Goal: Information Seeking & Learning: Learn about a topic

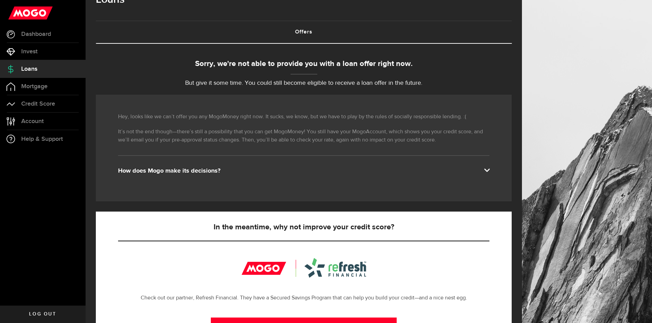
scroll to position [34, 0]
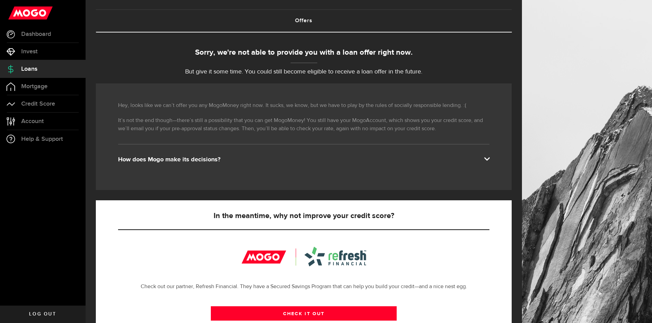
click at [489, 158] on span at bounding box center [486, 158] width 5 height 5
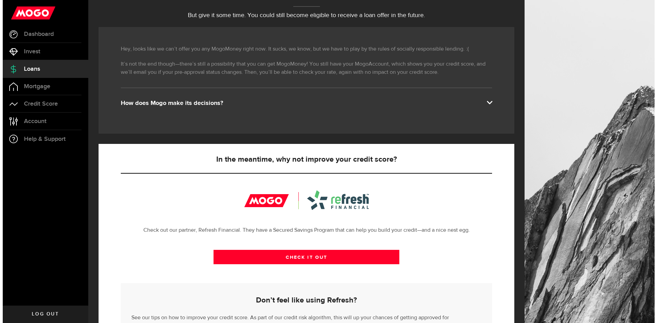
scroll to position [139, 0]
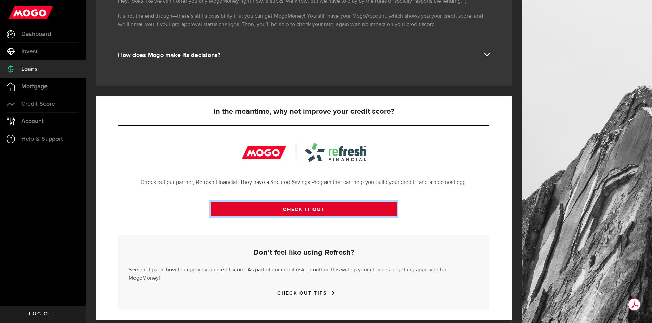
click at [314, 207] on link "CHECK IT OUT" at bounding box center [304, 209] width 186 height 14
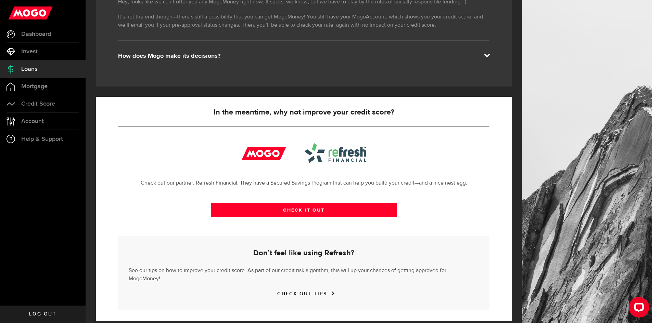
scroll to position [139, 0]
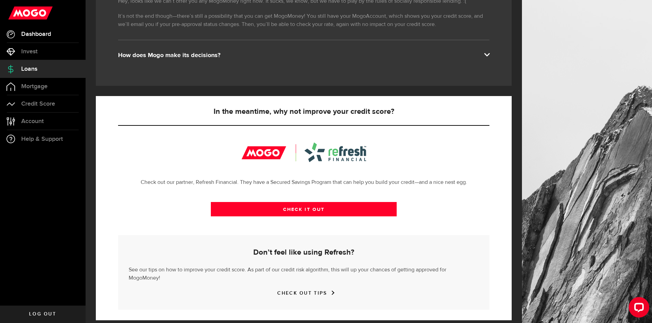
click at [31, 33] on span "Dashboard" at bounding box center [36, 34] width 30 height 6
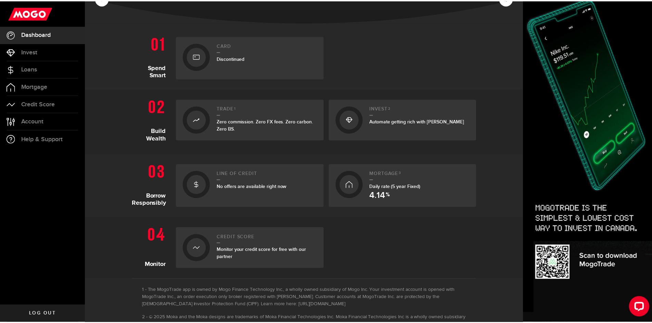
scroll to position [137, 0]
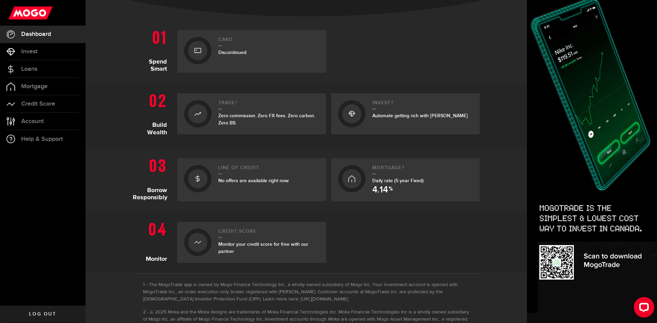
click at [232, 244] on span "Monitor your credit score for free with our partner" at bounding box center [263, 248] width 90 height 13
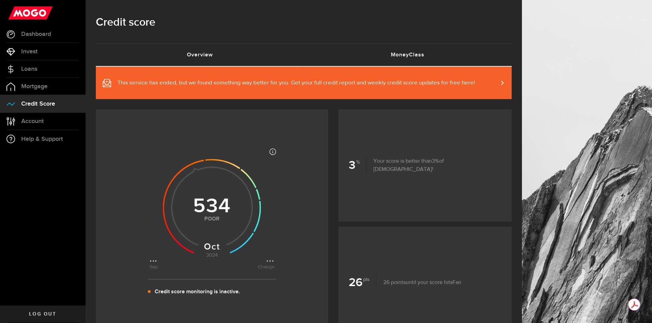
click at [412, 52] on link "MoneyClass (requires attention)" at bounding box center [408, 55] width 208 height 22
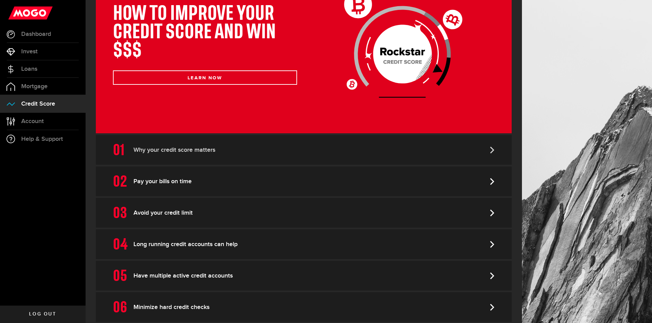
scroll to position [131, 0]
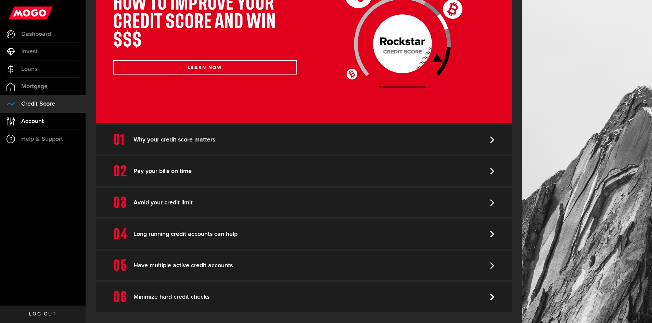
click at [33, 122] on span "Account" at bounding box center [32, 121] width 23 height 6
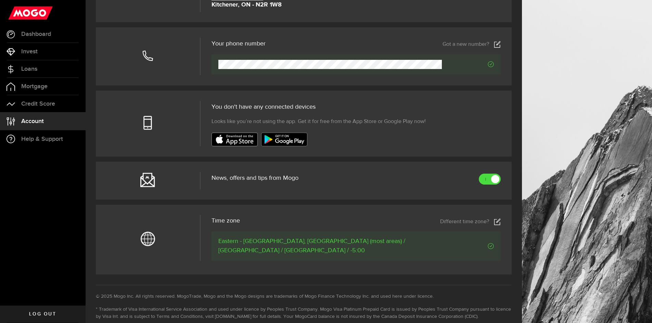
scroll to position [171, 0]
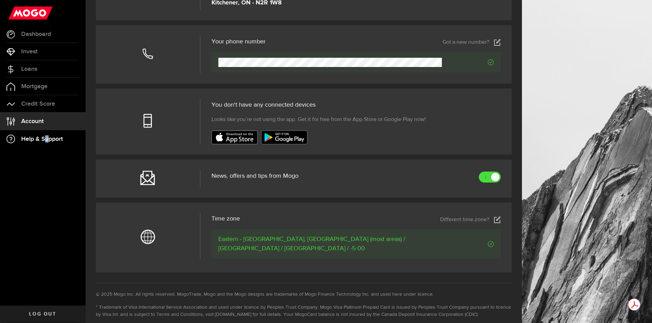
click at [46, 138] on span "Help & Support" at bounding box center [42, 139] width 42 height 6
